Goal: Task Accomplishment & Management: Use online tool/utility

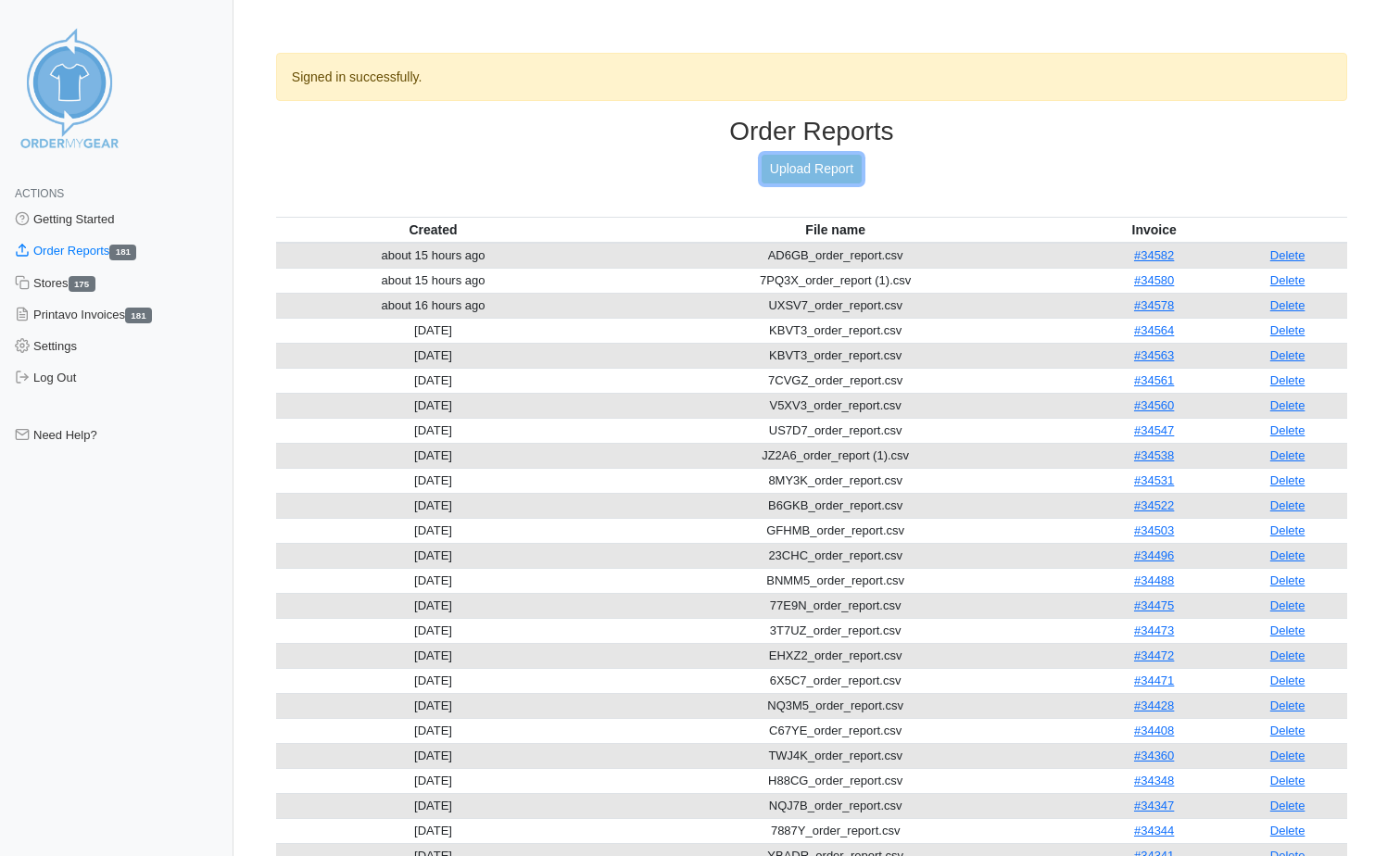
click at [862, 168] on link "Upload Report" at bounding box center [812, 169] width 100 height 28
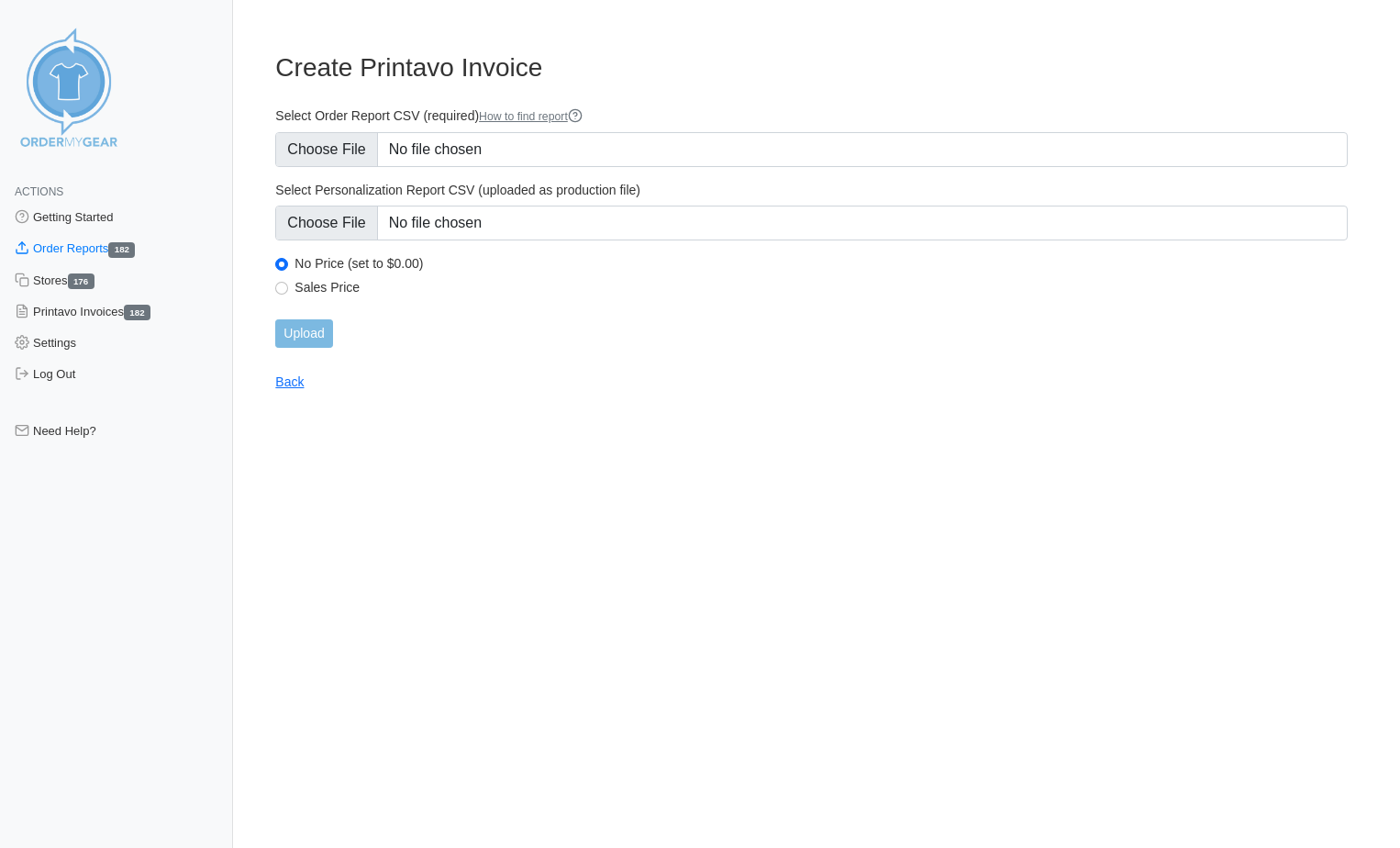
type input "C:\fakepath\8AM4A_order_report.csv"
click at [311, 337] on input "Upload" at bounding box center [303, 333] width 57 height 28
click at [311, 333] on div "Upload" at bounding box center [811, 333] width 1073 height 28
